Goal: Information Seeking & Learning: Learn about a topic

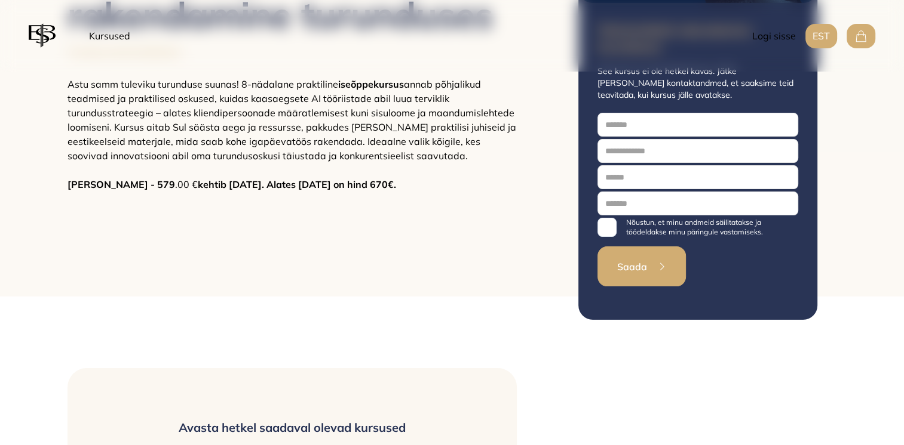
scroll to position [214, 0]
click at [239, 280] on div "KURSUSED TEHISINTELLEKTI RAKENDAMINE TURUNDUSES Tehisintellekti rakendamine tur…" at bounding box center [292, 78] width 478 height 440
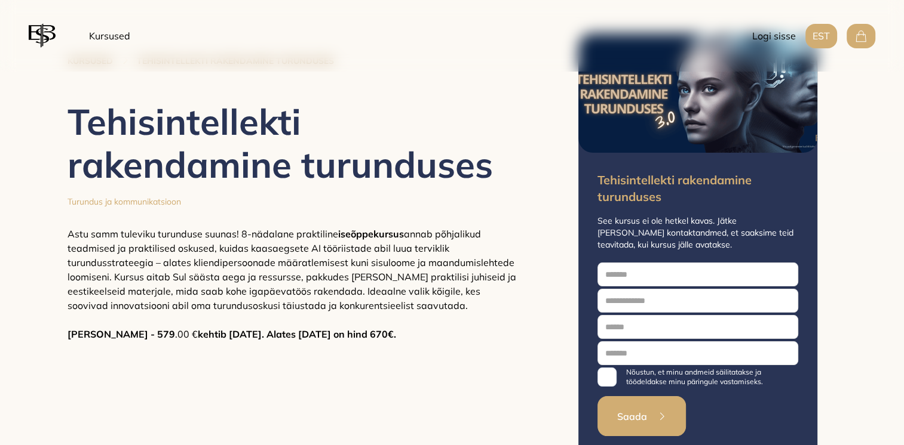
scroll to position [61, 0]
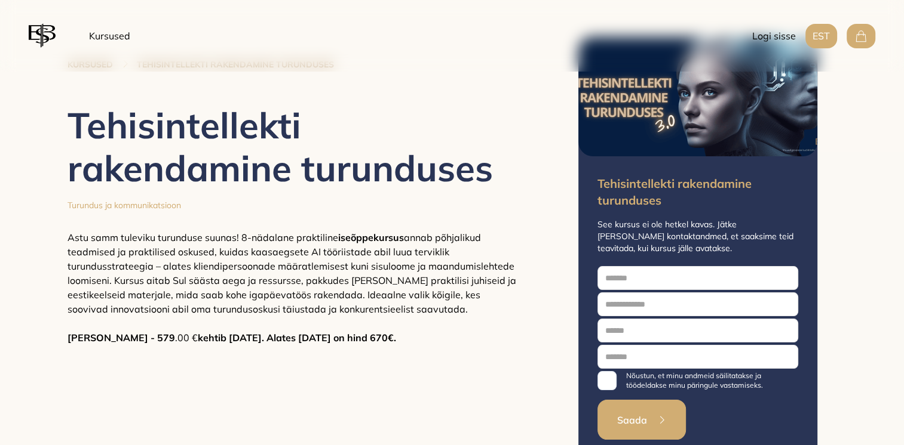
click at [165, 302] on p "Astu samm tuleviku turunduse suunas! 8-nädalane praktiline iseõppekursus annab …" at bounding box center [291, 288] width 449 height 115
drag, startPoint x: 149, startPoint y: 311, endPoint x: 159, endPoint y: 311, distance: 9.6
click at [159, 311] on span "annab põhjalikud teadmised ja praktilised oskused, kuidas kaasaegsete AI töörii…" at bounding box center [291, 274] width 448 height 84
drag, startPoint x: 159, startPoint y: 311, endPoint x: 198, endPoint y: 354, distance: 57.5
click at [198, 354] on div "KURSUSED TEHISINTELLEKTI RAKENDAMINE TURUNDUSES Tehisintellekti rakendamine tur…" at bounding box center [292, 231] width 478 height 440
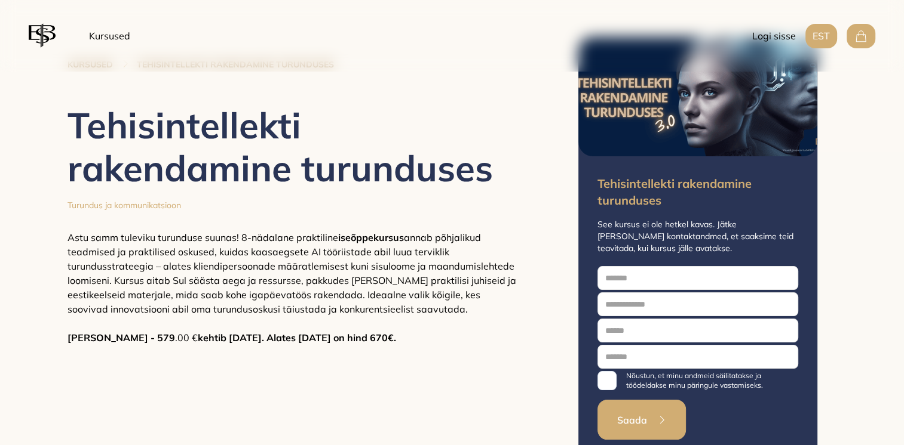
click at [235, 349] on div "KURSUSED TEHISINTELLEKTI RAKENDAMINE TURUNDUSES Tehisintellekti rakendamine tur…" at bounding box center [292, 231] width 478 height 440
click at [119, 288] on span "annab põhjalikud teadmised ja praktilised oskused, kuidas kaasaegsete AI töörii…" at bounding box center [291, 274] width 448 height 84
click at [131, 285] on span "annab põhjalikud teadmised ja praktilised oskused, kuidas kaasaegsete AI töörii…" at bounding box center [291, 274] width 448 height 84
click at [320, 261] on span "annab põhjalikud teadmised ja praktilised oskused, kuidas kaasaegsete AI töörii…" at bounding box center [291, 274] width 448 height 84
click at [324, 269] on span "annab põhjalikud teadmised ja praktilised oskused, kuidas kaasaegsete AI töörii…" at bounding box center [291, 274] width 448 height 84
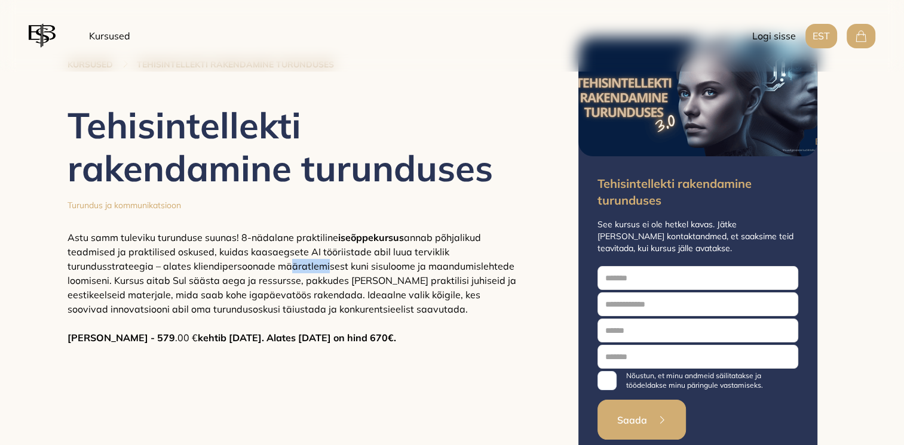
drag, startPoint x: 324, startPoint y: 269, endPoint x: 289, endPoint y: 269, distance: 35.2
click at [289, 269] on span "annab põhjalikud teadmised ja praktilised oskused, kuidas kaasaegsete AI töörii…" at bounding box center [291, 274] width 448 height 84
drag, startPoint x: 289, startPoint y: 269, endPoint x: 217, endPoint y: 272, distance: 71.7
click at [217, 272] on p "Astu samm tuleviku turunduse suunas! 8-nädalane praktiline iseõppekursus annab …" at bounding box center [291, 288] width 449 height 115
drag, startPoint x: 217, startPoint y: 272, endPoint x: 200, endPoint y: 294, distance: 28.5
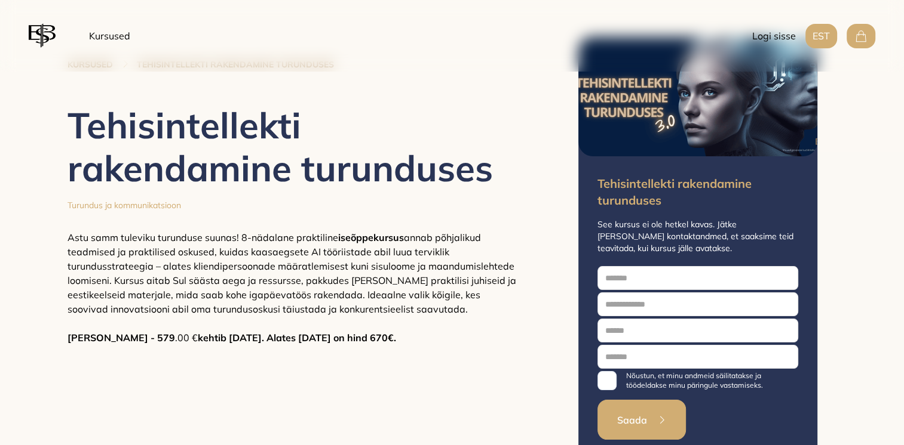
click at [200, 294] on span "annab põhjalikud teadmised ja praktilised oskused, kuidas kaasaegsete AI töörii…" at bounding box center [291, 274] width 448 height 84
drag, startPoint x: 201, startPoint y: 295, endPoint x: 213, endPoint y: 298, distance: 11.7
click at [213, 298] on span "annab põhjalikud teadmised ja praktilised oskused, kuidas kaasaegsete AI töörii…" at bounding box center [291, 274] width 448 height 84
drag, startPoint x: 213, startPoint y: 298, endPoint x: 263, endPoint y: 293, distance: 51.0
click at [263, 293] on span "annab põhjalikud teadmised ja praktilised oskused, kuidas kaasaegsete AI töörii…" at bounding box center [291, 274] width 448 height 84
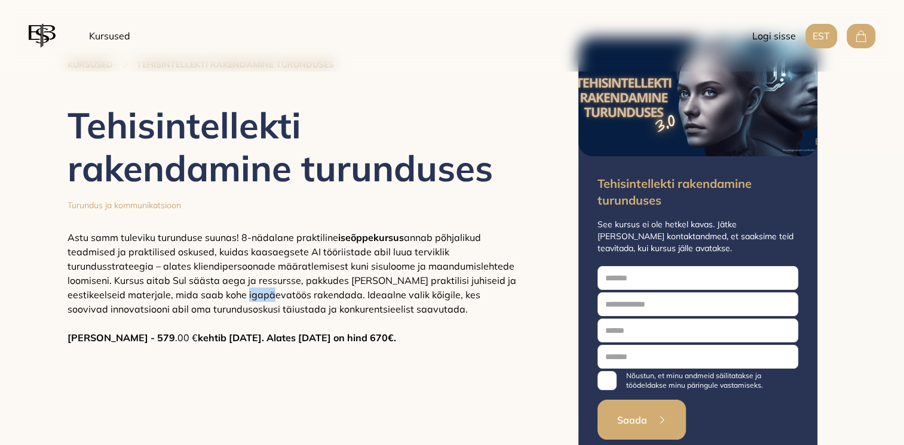
drag, startPoint x: 258, startPoint y: 295, endPoint x: 285, endPoint y: 301, distance: 27.5
click at [285, 301] on p "Astu samm tuleviku turunduse suunas! 8-nädalane praktiline iseõppekursus annab …" at bounding box center [291, 288] width 449 height 115
drag, startPoint x: 285, startPoint y: 301, endPoint x: 373, endPoint y: 293, distance: 88.2
click at [373, 293] on span "annab põhjalikud teadmised ja praktilised oskused, kuidas kaasaegsete AI töörii…" at bounding box center [291, 274] width 448 height 84
drag, startPoint x: 374, startPoint y: 296, endPoint x: 384, endPoint y: 299, distance: 10.8
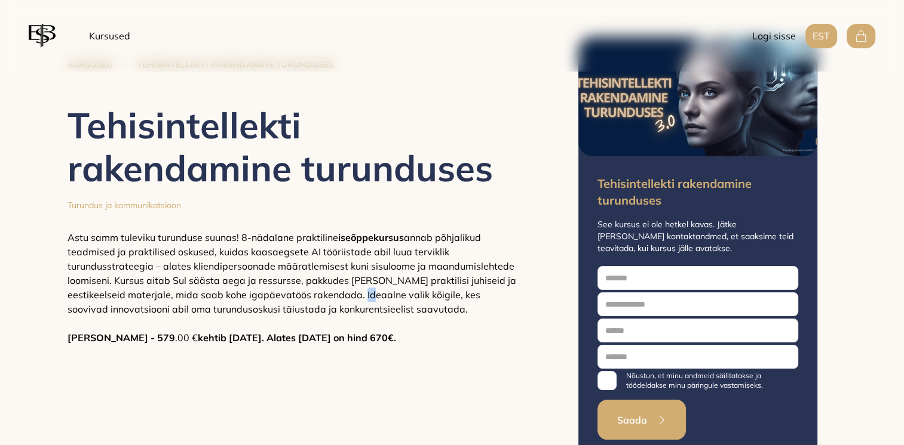
click at [384, 299] on span "annab põhjalikud teadmised ja praktilised oskused, kuidas kaasaegsete AI töörii…" at bounding box center [291, 274] width 448 height 84
click at [190, 310] on span "annab põhjalikud teadmised ja praktilised oskused, kuidas kaasaegsete AI töörii…" at bounding box center [291, 274] width 448 height 84
drag, startPoint x: 187, startPoint y: 310, endPoint x: 210, endPoint y: 314, distance: 23.0
click at [210, 314] on span "annab põhjalikud teadmised ja praktilised oskused, kuidas kaasaegsete AI töörii…" at bounding box center [291, 274] width 448 height 84
drag, startPoint x: 210, startPoint y: 314, endPoint x: 326, endPoint y: 312, distance: 116.5
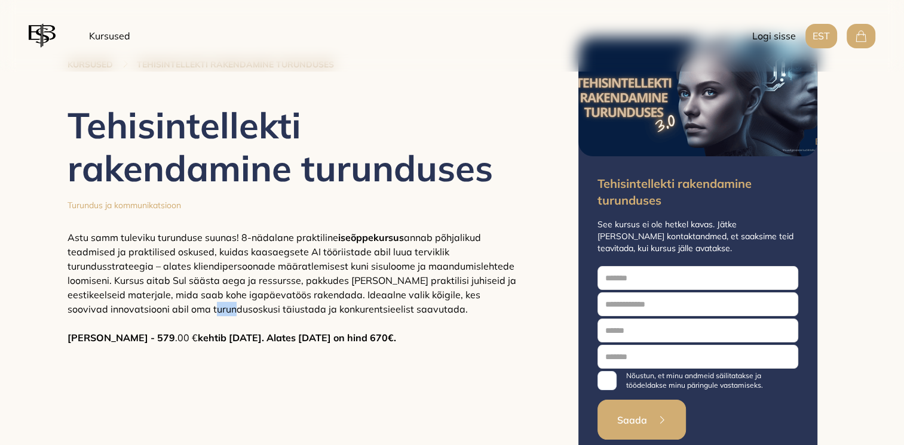
click at [326, 312] on span "annab põhjalikud teadmised ja praktilised oskused, kuidas kaasaegsete AI töörii…" at bounding box center [291, 274] width 448 height 84
drag, startPoint x: 326, startPoint y: 312, endPoint x: 320, endPoint y: 310, distance: 6.4
click at [320, 310] on span "annab põhjalikud teadmised ja praktilised oskused, kuidas kaasaegsete AI töörii…" at bounding box center [291, 274] width 448 height 84
drag, startPoint x: 313, startPoint y: 308, endPoint x: 334, endPoint y: 311, distance: 21.6
click at [334, 311] on span "annab põhjalikud teadmised ja praktilised oskused, kuidas kaasaegsete AI töörii…" at bounding box center [291, 274] width 448 height 84
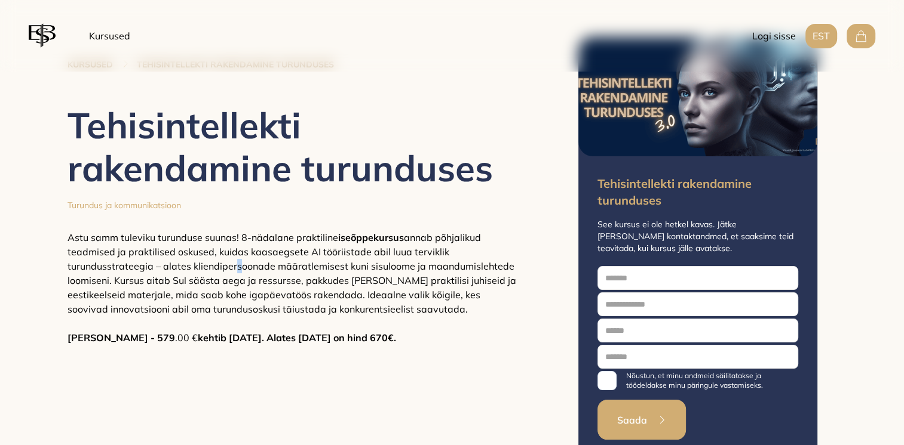
drag, startPoint x: 334, startPoint y: 311, endPoint x: 236, endPoint y: 265, distance: 108.7
click at [236, 265] on span "annab põhjalikud teadmised ja praktilised oskused, kuidas kaasaegsete AI töörii…" at bounding box center [291, 274] width 448 height 84
drag, startPoint x: 236, startPoint y: 265, endPoint x: 212, endPoint y: 266, distance: 24.0
click at [212, 266] on span "annab põhjalikud teadmised ja praktilised oskused, kuidas kaasaegsete AI töörii…" at bounding box center [291, 274] width 448 height 84
drag, startPoint x: 194, startPoint y: 264, endPoint x: 211, endPoint y: 270, distance: 18.3
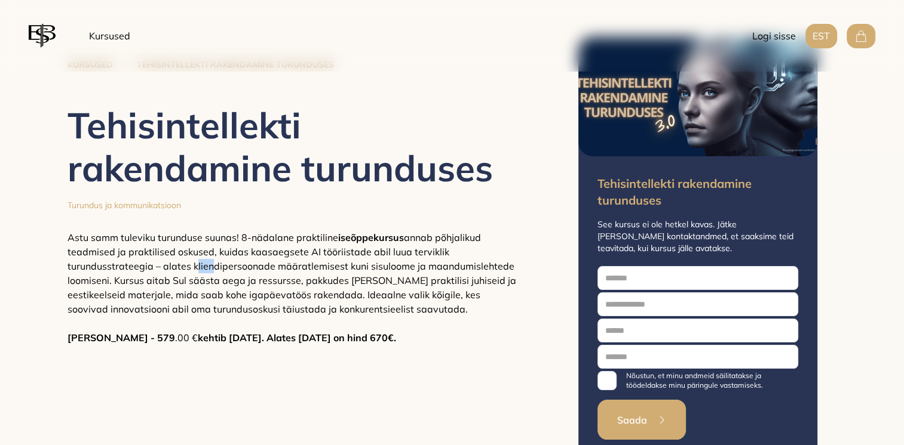
click at [211, 270] on span "annab põhjalikud teadmised ja praktilised oskused, kuidas kaasaegsete AI töörii…" at bounding box center [291, 274] width 448 height 84
click at [210, 266] on span "annab põhjalikud teadmised ja praktilised oskused, kuidas kaasaegsete AI töörii…" at bounding box center [291, 274] width 448 height 84
drag, startPoint x: 210, startPoint y: 266, endPoint x: 318, endPoint y: 273, distance: 108.3
click at [318, 273] on p "Astu samm tuleviku turunduse suunas! 8-nädalane praktiline iseõppekursus annab …" at bounding box center [291, 288] width 449 height 115
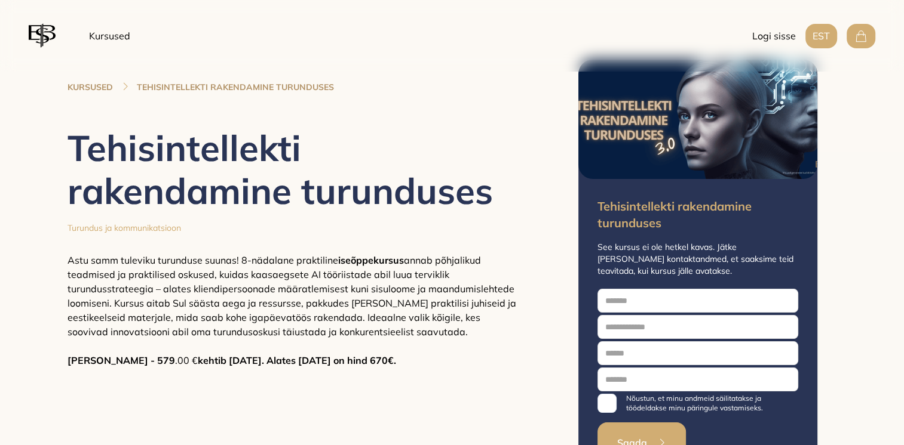
scroll to position [0, 0]
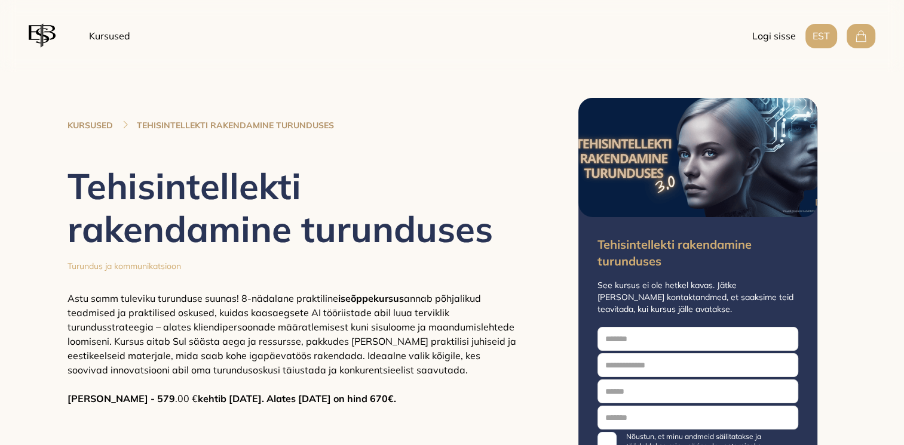
click at [115, 36] on link "Kursused" at bounding box center [109, 36] width 51 height 24
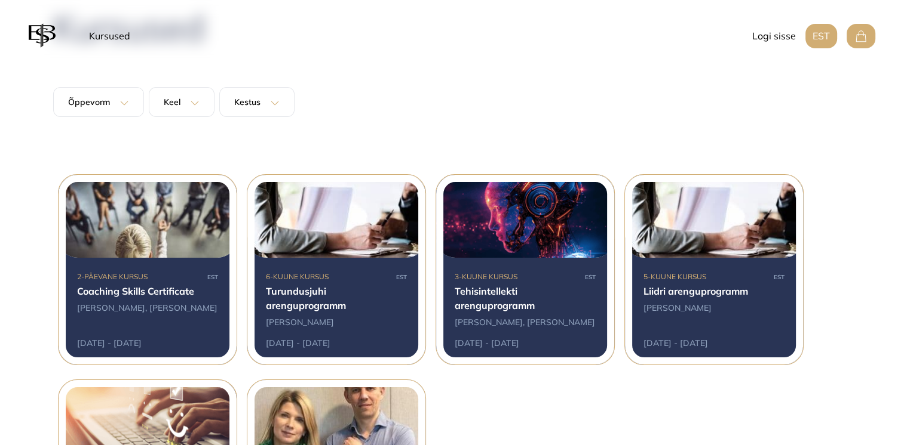
scroll to position [116, 0]
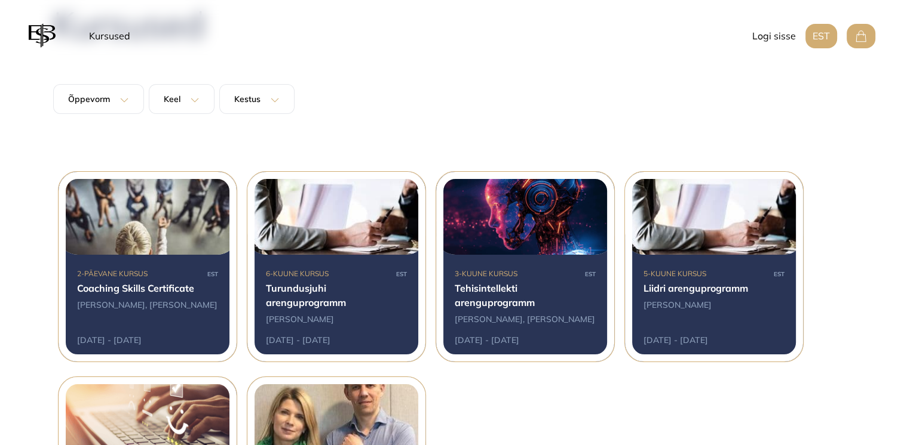
click at [27, 34] on div "EST Kursused Logi sisse EST" at bounding box center [452, 36] width 904 height 72
click at [44, 37] on img at bounding box center [42, 35] width 27 height 29
